Goal: Task Accomplishment & Management: Use online tool/utility

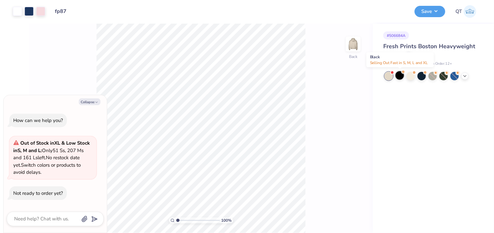
click at [400, 76] on div at bounding box center [400, 75] width 8 height 8
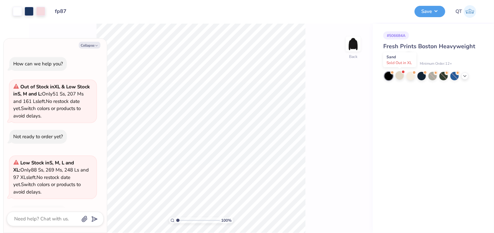
scroll to position [19, 0]
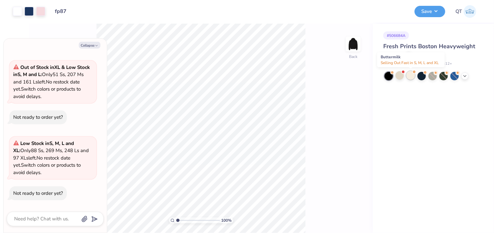
click at [412, 75] on div at bounding box center [411, 75] width 8 height 8
click at [424, 75] on div at bounding box center [422, 75] width 8 height 8
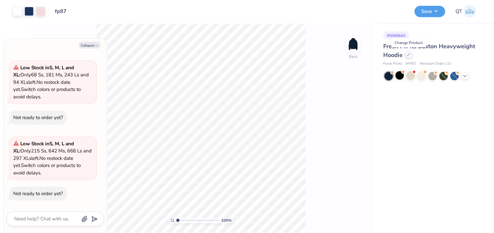
click at [406, 54] on div at bounding box center [408, 54] width 7 height 7
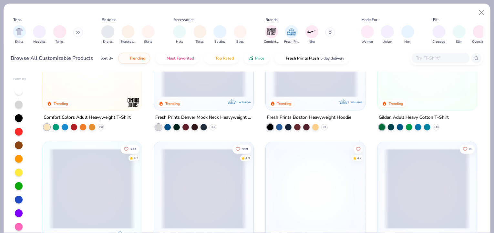
scroll to position [161, 0]
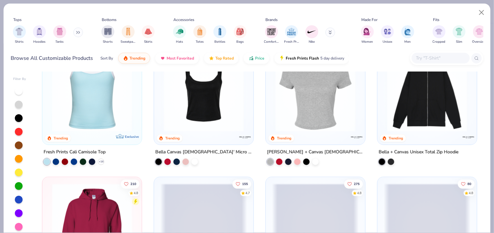
click at [322, 130] on img at bounding box center [315, 91] width 87 height 80
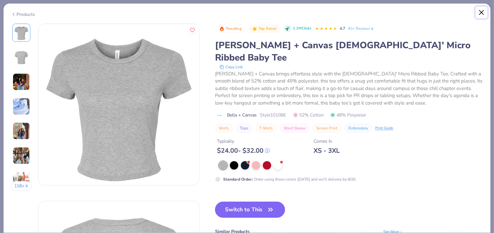
click at [479, 11] on button "Close" at bounding box center [482, 12] width 12 height 12
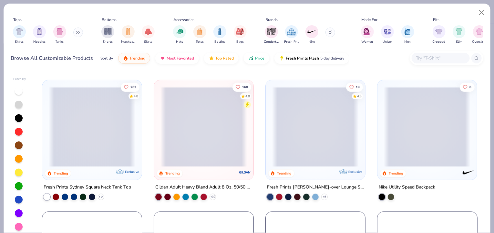
scroll to position [549, 0]
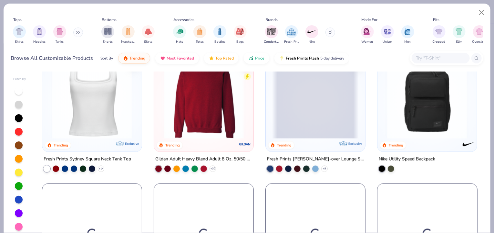
click at [112, 103] on img at bounding box center [92, 98] width 87 height 80
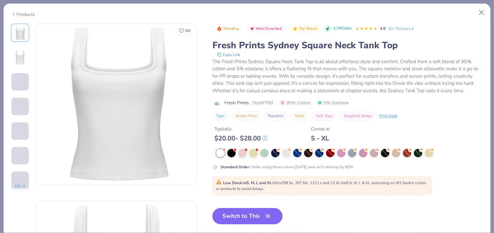
click at [261, 216] on button "Switch to This" at bounding box center [247, 216] width 70 height 16
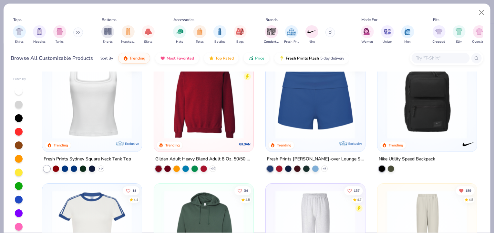
scroll to position [225, 0]
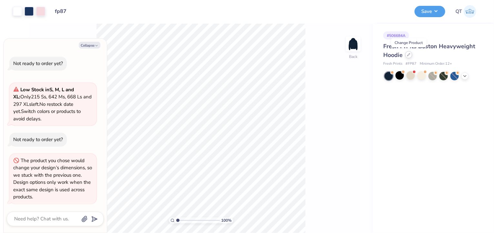
click at [409, 54] on icon at bounding box center [409, 54] width 3 height 3
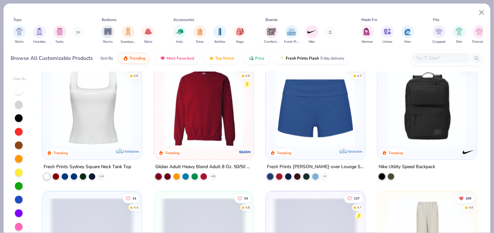
scroll to position [517, 0]
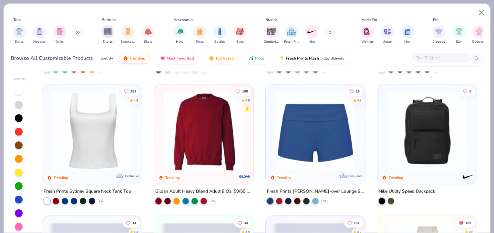
click at [94, 159] on img at bounding box center [92, 131] width 87 height 80
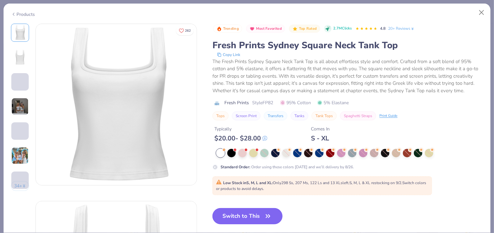
click at [246, 215] on button "Switch to This" at bounding box center [247, 216] width 70 height 16
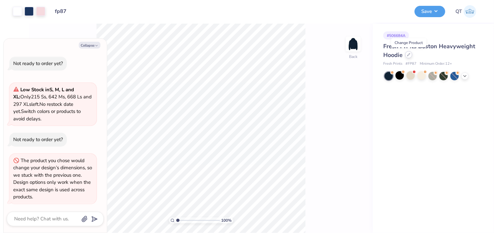
click at [409, 52] on div at bounding box center [408, 54] width 7 height 7
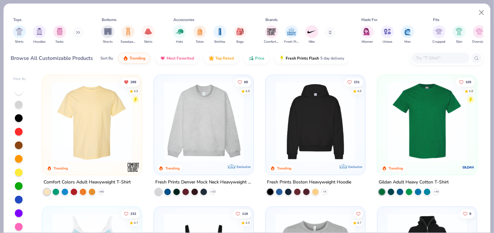
click at [77, 145] on img at bounding box center [92, 121] width 87 height 80
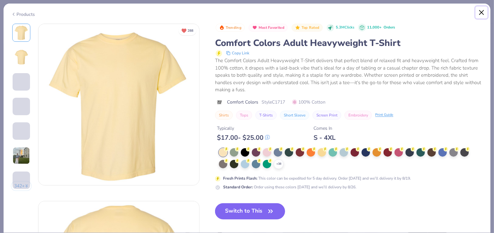
click at [479, 11] on button "Close" at bounding box center [482, 12] width 12 height 12
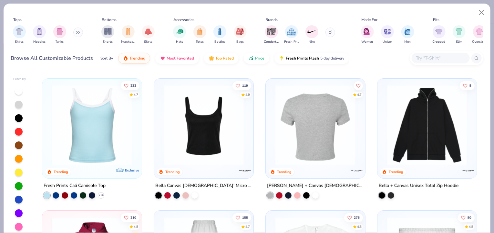
scroll to position [129, 0]
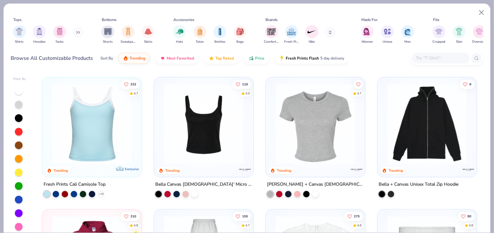
click at [341, 138] on img at bounding box center [315, 124] width 87 height 80
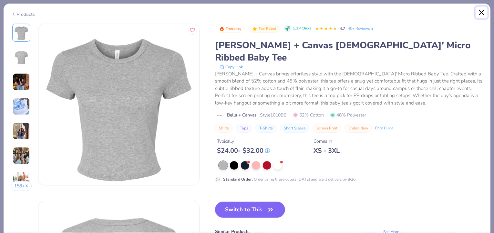
click at [482, 12] on button "Close" at bounding box center [482, 12] width 12 height 12
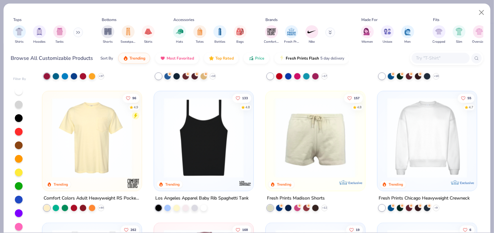
scroll to position [388, 0]
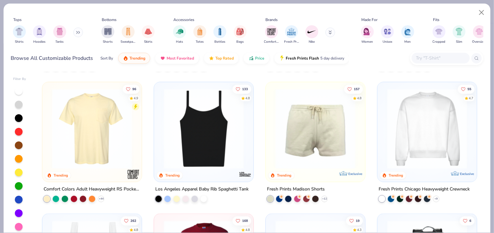
click at [211, 150] on img at bounding box center [203, 128] width 87 height 80
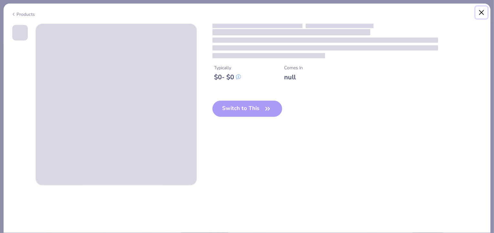
click at [481, 15] on button "Close" at bounding box center [482, 12] width 12 height 12
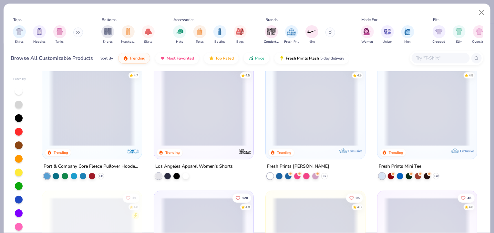
scroll to position [904, 0]
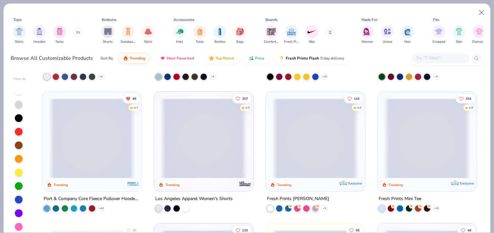
click at [200, 151] on div at bounding box center [204, 138] width 260 height 80
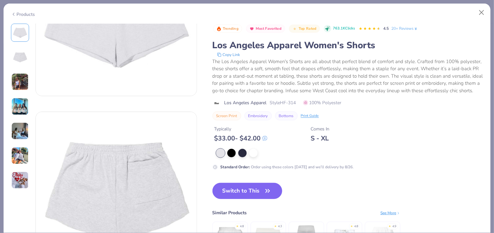
scroll to position [97, 0]
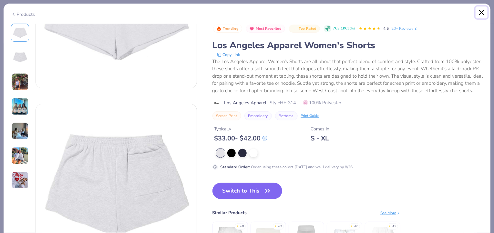
click at [480, 15] on button "Close" at bounding box center [482, 12] width 12 height 12
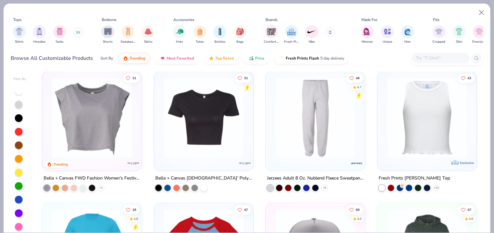
scroll to position [1582, 0]
click at [226, 146] on img at bounding box center [203, 117] width 87 height 80
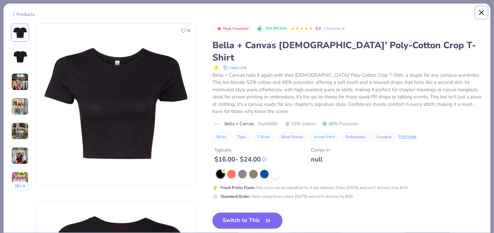
click at [484, 12] on button "Close" at bounding box center [482, 12] width 12 height 12
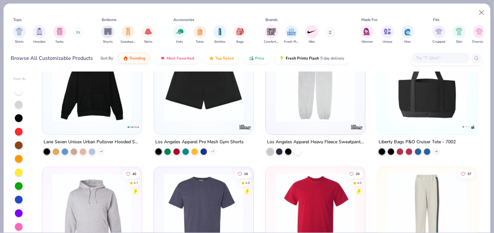
scroll to position [2809, 0]
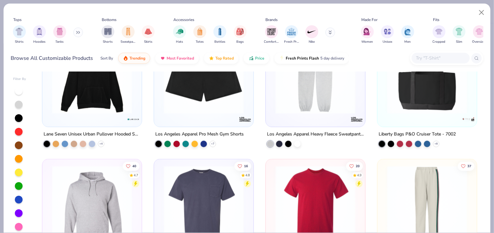
click at [304, 96] on img at bounding box center [315, 74] width 87 height 80
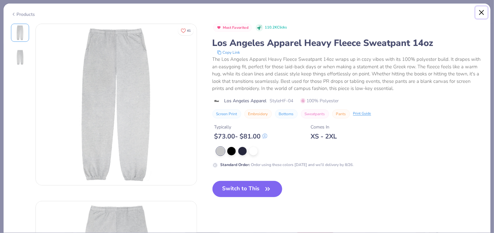
click at [482, 9] on button "Close" at bounding box center [482, 12] width 12 height 12
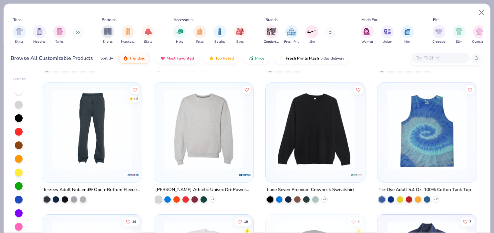
scroll to position [4327, 0]
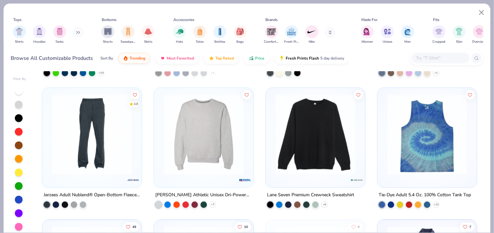
click at [330, 143] on img at bounding box center [315, 134] width 87 height 80
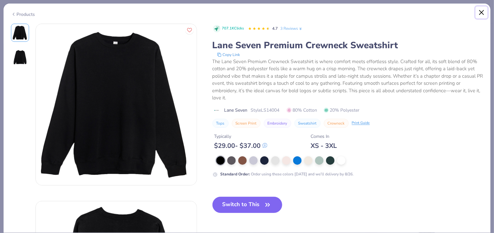
click at [481, 11] on button "Close" at bounding box center [482, 12] width 12 height 12
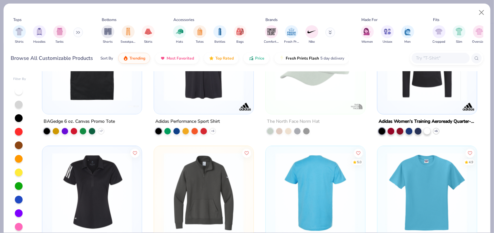
scroll to position [5716, 0]
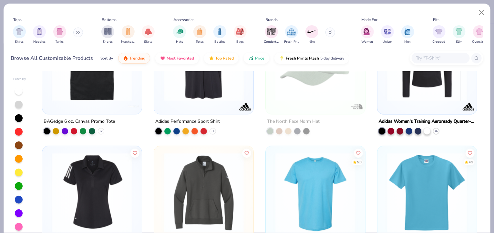
click at [90, 201] on img at bounding box center [92, 192] width 87 height 80
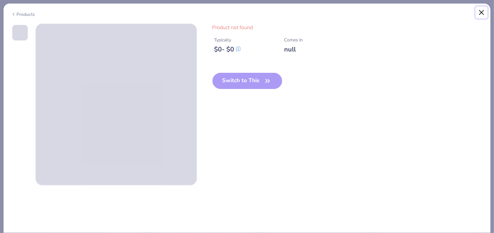
click at [481, 13] on button "Close" at bounding box center [482, 12] width 12 height 12
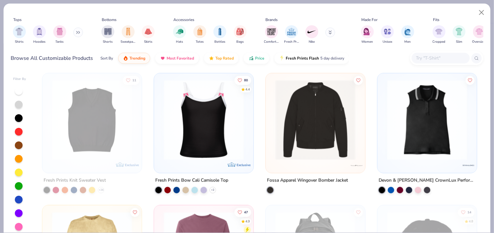
scroll to position [6943, 0]
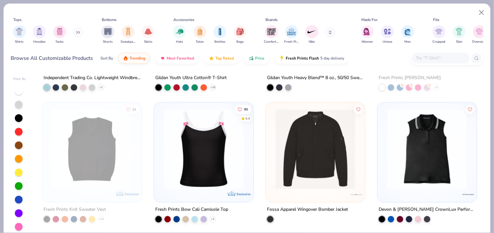
click at [193, 165] on img at bounding box center [203, 149] width 87 height 80
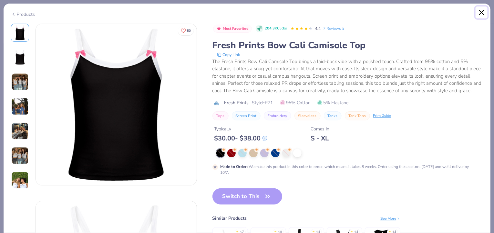
click at [479, 13] on button "Close" at bounding box center [482, 12] width 12 height 12
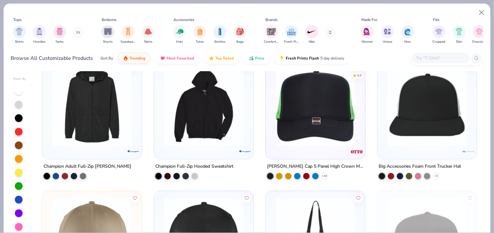
scroll to position [8299, 0]
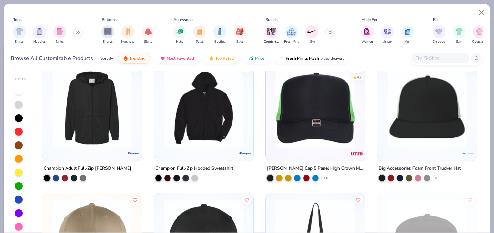
click at [224, 129] on img at bounding box center [203, 107] width 87 height 80
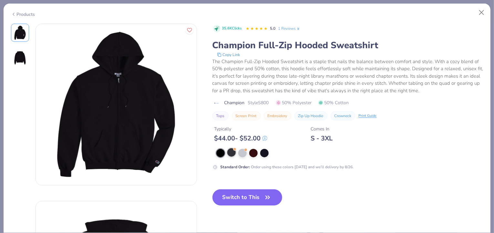
click at [234, 152] on div at bounding box center [231, 152] width 8 height 8
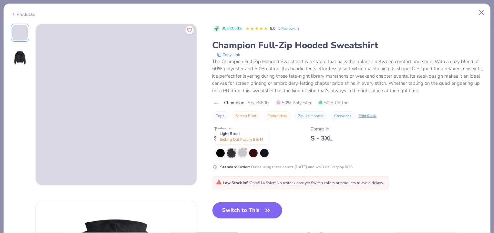
click at [242, 153] on div at bounding box center [242, 152] width 8 height 8
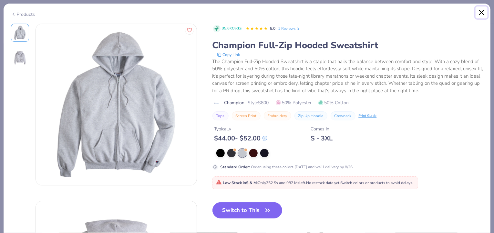
click at [481, 11] on button "Close" at bounding box center [482, 12] width 12 height 12
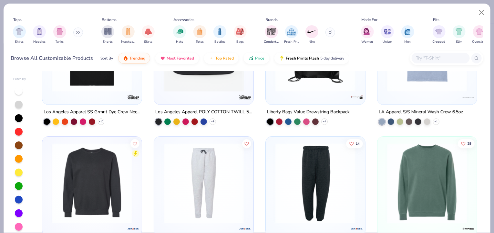
scroll to position [9849, 0]
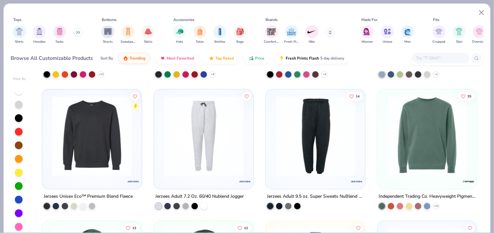
click at [215, 167] on img at bounding box center [203, 136] width 87 height 80
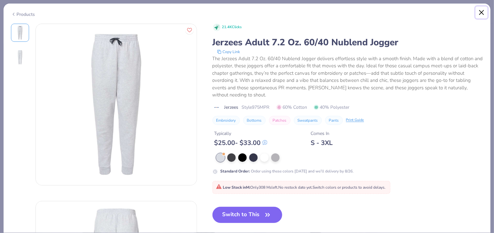
click at [482, 14] on button "Close" at bounding box center [482, 12] width 12 height 12
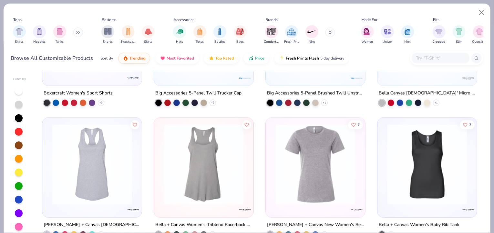
scroll to position [11528, 0]
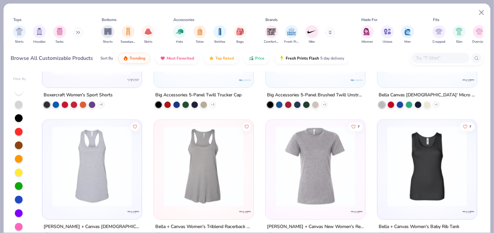
click at [329, 157] on img at bounding box center [315, 166] width 87 height 80
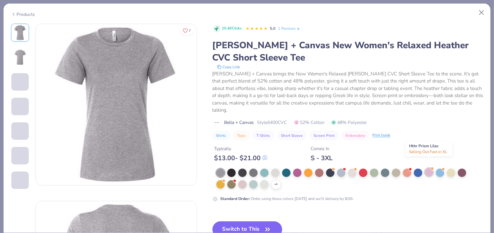
click at [431, 168] on div at bounding box center [429, 172] width 8 height 8
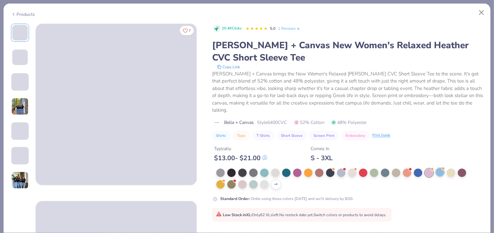
click at [442, 168] on div at bounding box center [440, 172] width 8 height 8
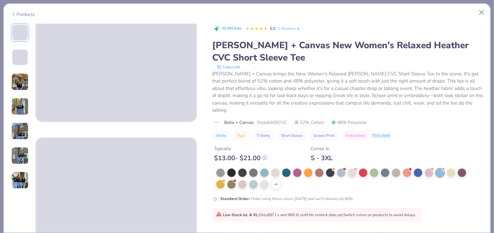
scroll to position [65, 0]
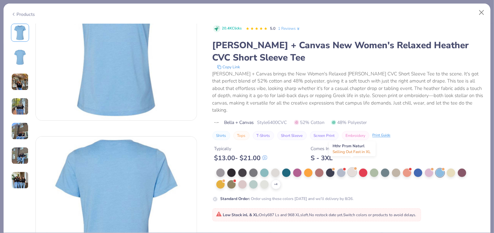
click at [354, 168] on div at bounding box center [352, 172] width 8 height 8
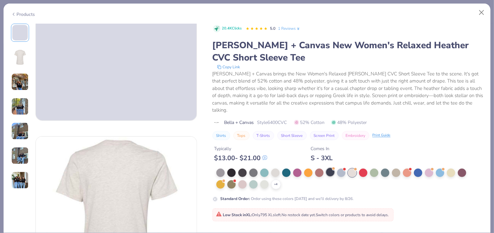
click at [328, 168] on div at bounding box center [330, 172] width 8 height 8
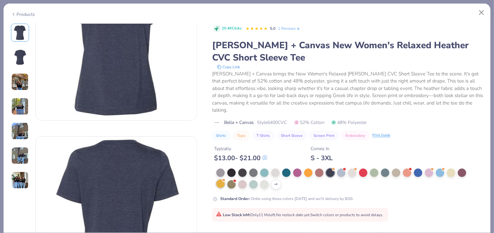
click at [222, 179] on div at bounding box center [220, 183] width 8 height 8
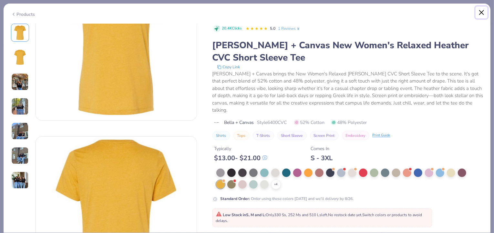
click at [482, 12] on button "Close" at bounding box center [482, 12] width 12 height 12
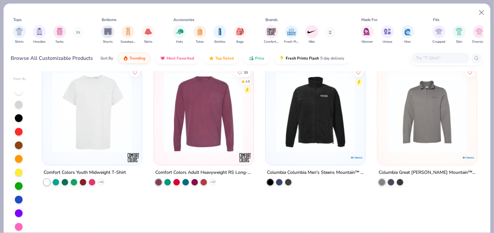
scroll to position [10657, 0]
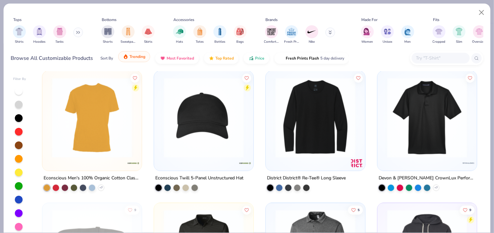
click at [142, 59] on button "Trending" at bounding box center [134, 56] width 32 height 11
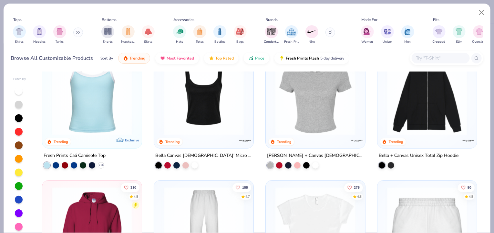
scroll to position [161, 0]
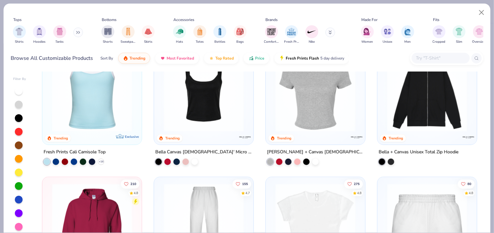
click at [88, 125] on img at bounding box center [92, 91] width 87 height 80
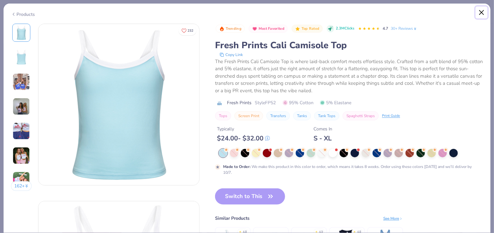
click at [482, 12] on button "Close" at bounding box center [482, 12] width 12 height 12
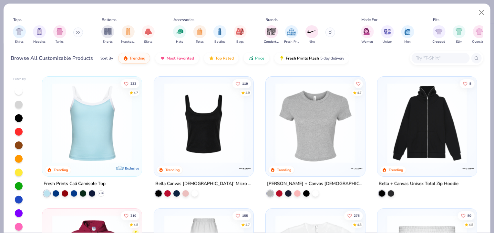
scroll to position [129, 0]
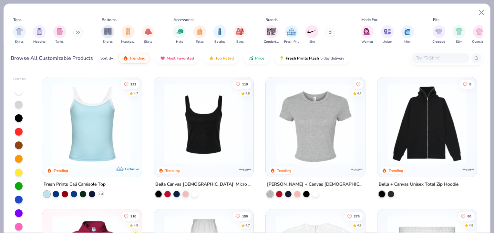
click at [406, 150] on img at bounding box center [427, 124] width 87 height 80
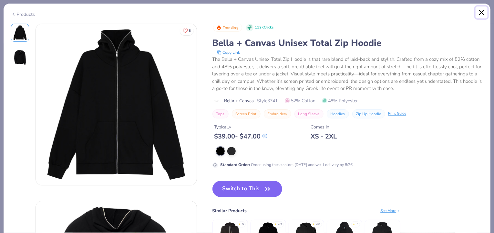
click at [483, 11] on button "Close" at bounding box center [482, 12] width 12 height 12
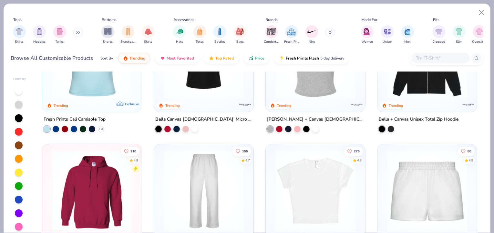
scroll to position [226, 0]
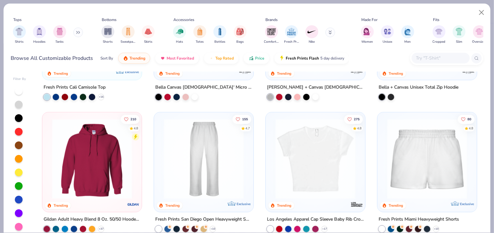
click at [89, 171] on img at bounding box center [92, 158] width 87 height 80
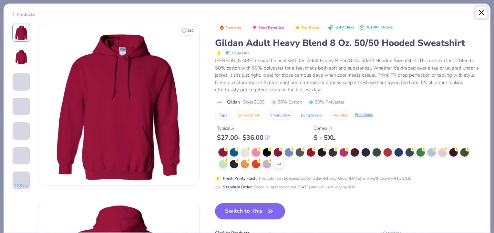
click at [481, 11] on button "Close" at bounding box center [482, 12] width 12 height 12
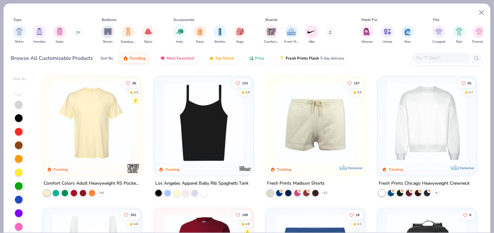
scroll to position [420, 0]
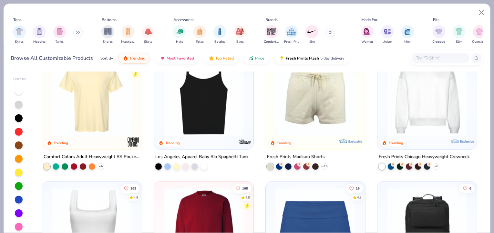
click at [93, 115] on img at bounding box center [92, 96] width 87 height 80
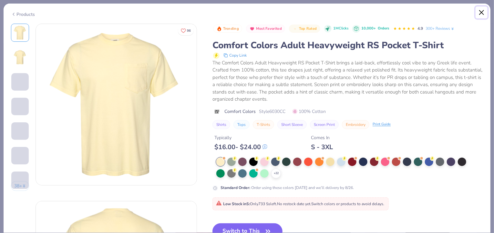
click at [481, 12] on button "Close" at bounding box center [482, 12] width 12 height 12
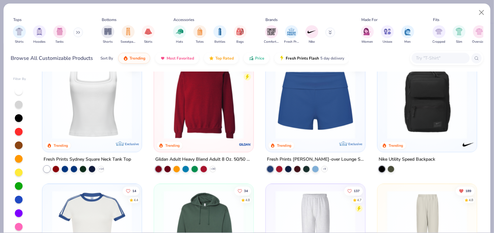
scroll to position [549, 0]
click at [202, 137] on img at bounding box center [203, 98] width 87 height 80
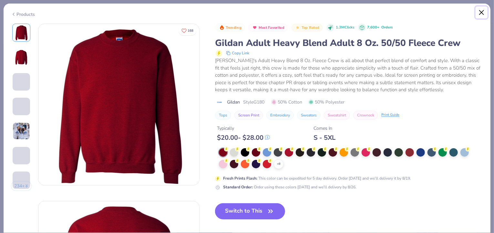
click at [483, 10] on button "Close" at bounding box center [482, 12] width 12 height 12
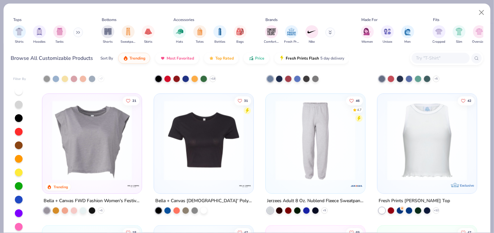
scroll to position [1582, 0]
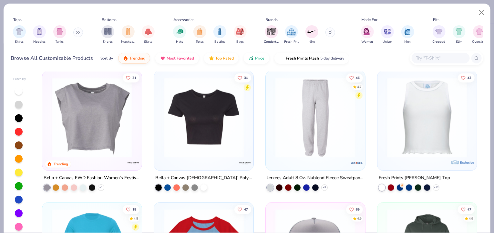
click at [90, 132] on img at bounding box center [92, 117] width 87 height 80
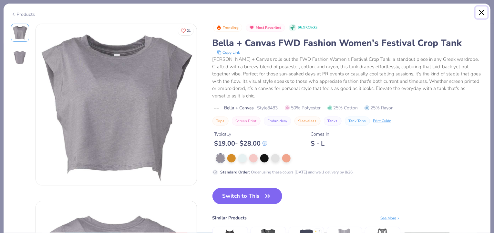
click at [483, 12] on button "Close" at bounding box center [482, 12] width 12 height 12
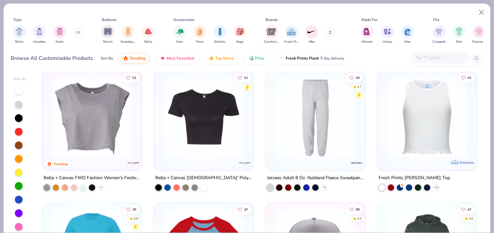
click at [422, 135] on img at bounding box center [427, 117] width 87 height 80
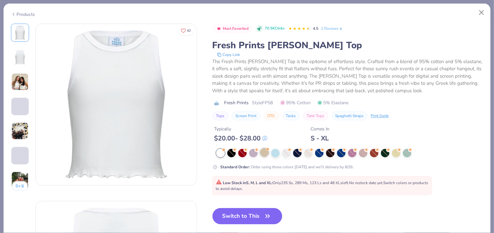
click at [263, 152] on div at bounding box center [264, 152] width 8 height 8
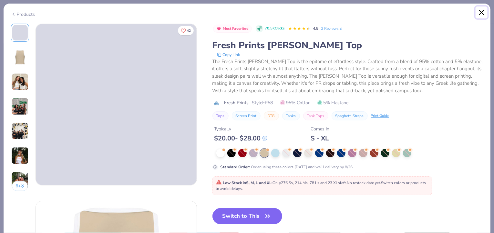
click at [481, 12] on button "Close" at bounding box center [482, 12] width 12 height 12
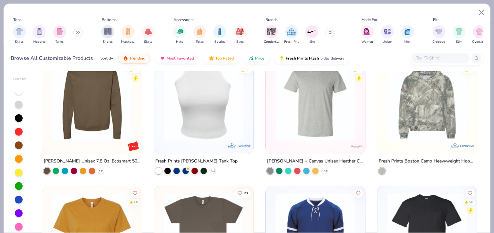
scroll to position [2260, 0]
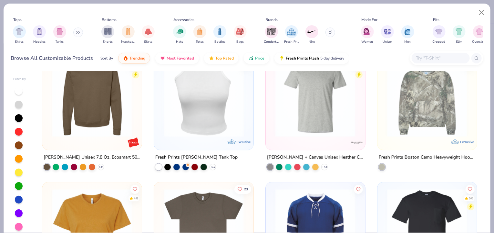
click at [312, 124] on img at bounding box center [315, 97] width 87 height 80
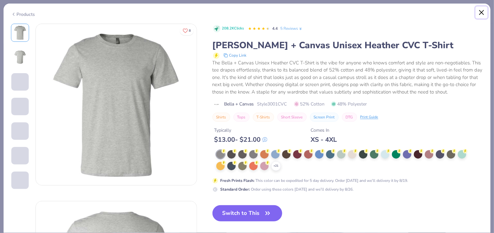
click at [482, 11] on button "Close" at bounding box center [482, 12] width 12 height 12
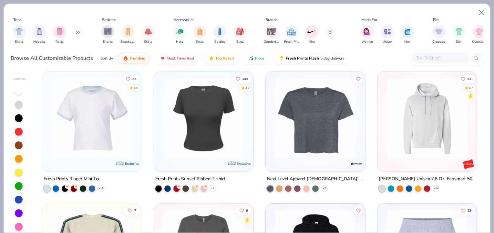
scroll to position [2519, 0]
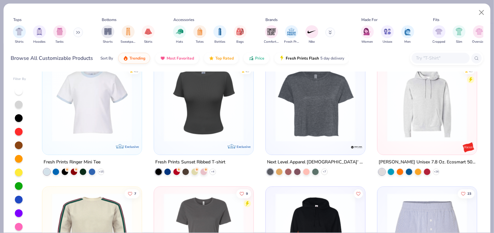
click at [109, 128] on img at bounding box center [92, 101] width 87 height 80
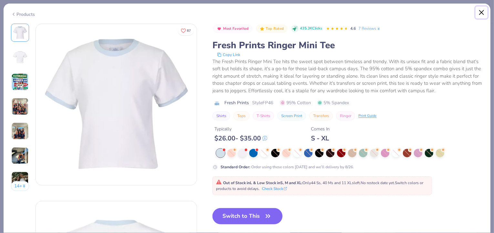
click at [482, 9] on button "Close" at bounding box center [482, 12] width 12 height 12
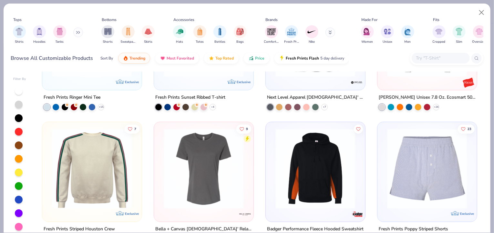
scroll to position [2713, 0]
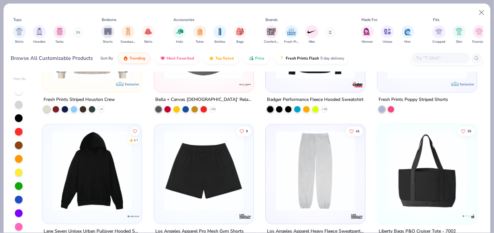
click at [103, 172] on img at bounding box center [92, 170] width 87 height 80
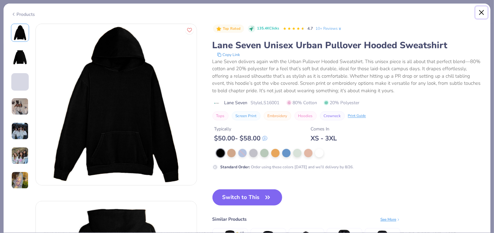
click at [480, 13] on button "Close" at bounding box center [482, 12] width 12 height 12
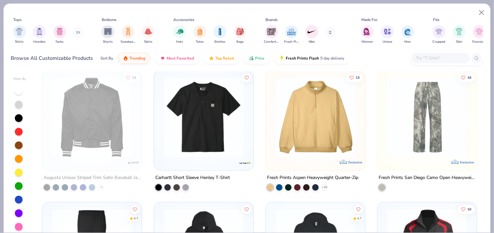
scroll to position [3552, 0]
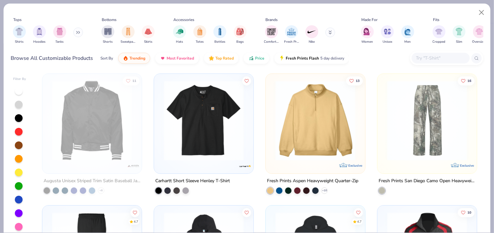
click at [213, 124] on img at bounding box center [203, 120] width 87 height 80
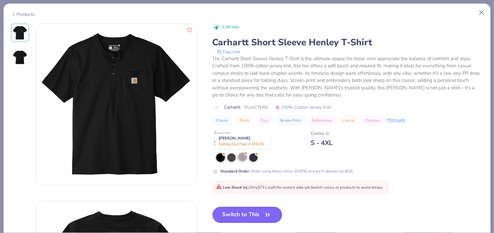
click at [243, 159] on div at bounding box center [242, 156] width 8 height 8
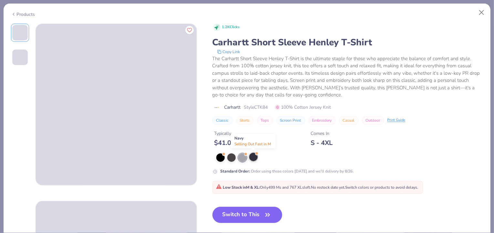
click at [256, 154] on div at bounding box center [256, 153] width 3 height 3
click at [222, 159] on div at bounding box center [220, 156] width 8 height 8
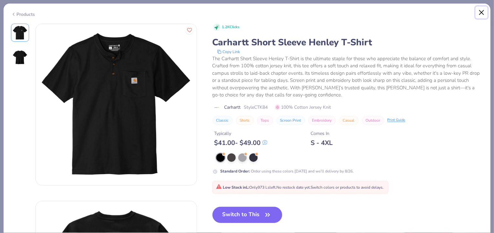
click at [482, 14] on button "Close" at bounding box center [482, 12] width 12 height 12
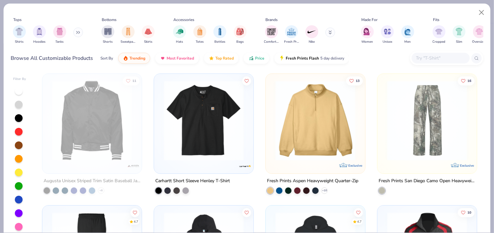
click at [319, 127] on img at bounding box center [315, 120] width 87 height 80
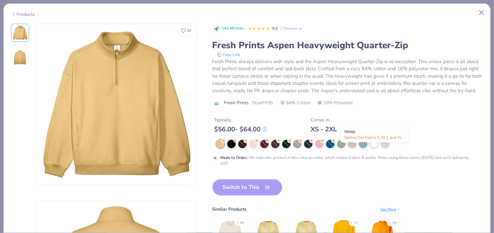
click at [372, 147] on div at bounding box center [374, 143] width 8 height 8
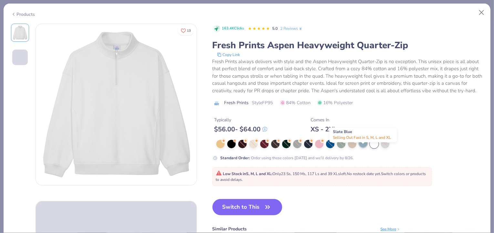
click at [363, 147] on div at bounding box center [363, 143] width 8 height 8
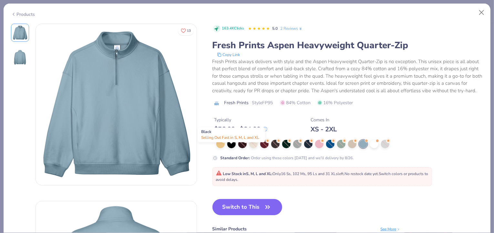
drag, startPoint x: 232, startPoint y: 151, endPoint x: 305, endPoint y: 133, distance: 75.5
click at [232, 148] on div at bounding box center [231, 144] width 8 height 8
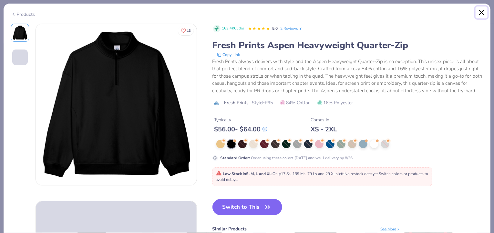
click at [482, 11] on button "Close" at bounding box center [482, 12] width 12 height 12
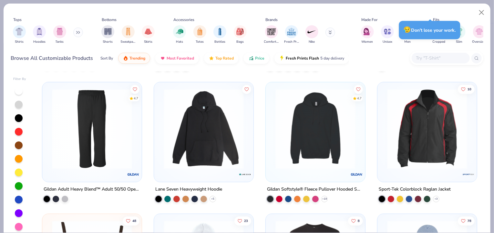
scroll to position [3681, 0]
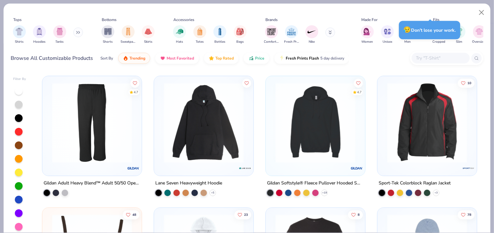
click at [75, 148] on img at bounding box center [92, 122] width 87 height 80
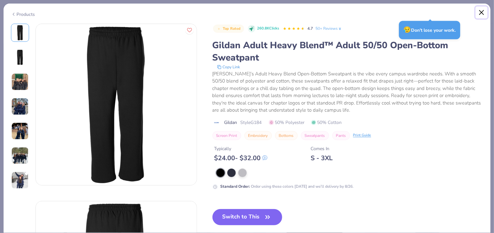
click at [482, 13] on button "Close" at bounding box center [482, 12] width 12 height 12
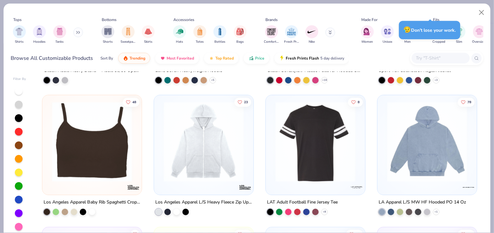
scroll to position [3811, 0]
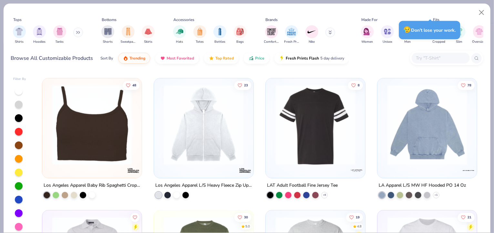
click at [84, 159] on img at bounding box center [92, 125] width 87 height 80
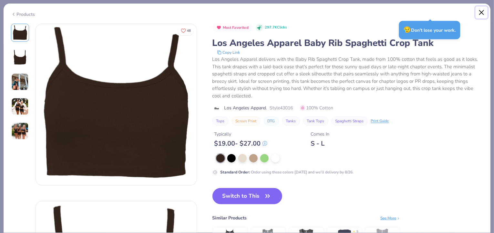
click at [483, 13] on button "Close" at bounding box center [482, 12] width 12 height 12
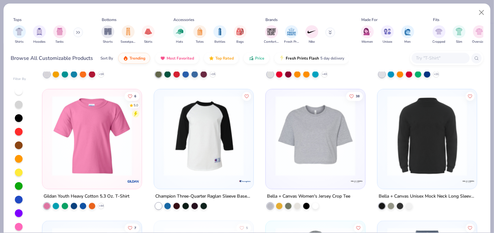
scroll to position [4101, 0]
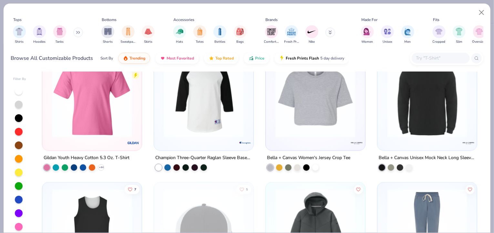
click at [319, 130] on img at bounding box center [315, 97] width 87 height 80
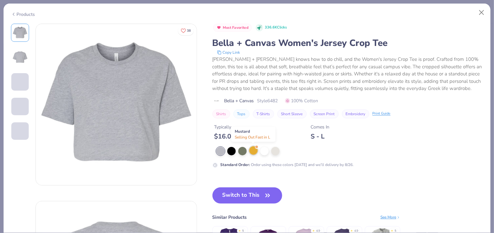
click at [255, 147] on span at bounding box center [257, 147] width 4 height 4
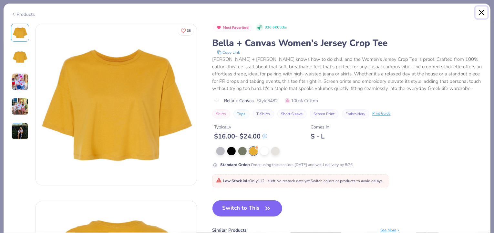
click at [481, 13] on button "Close" at bounding box center [482, 12] width 12 height 12
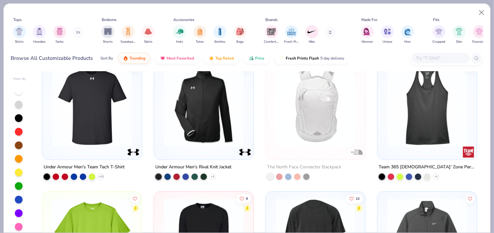
scroll to position [4618, 0]
click at [195, 114] on img at bounding box center [203, 107] width 87 height 80
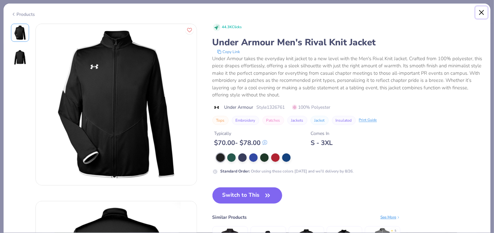
click at [483, 14] on button "Close" at bounding box center [482, 12] width 12 height 12
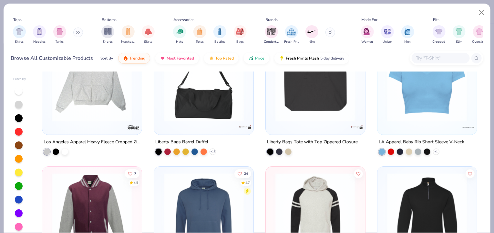
scroll to position [5005, 0]
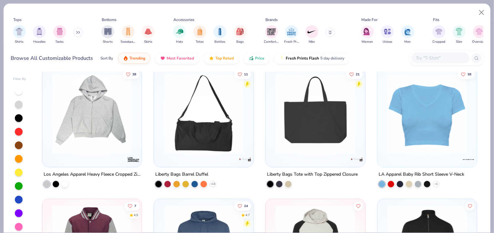
click at [77, 111] on img at bounding box center [92, 113] width 87 height 80
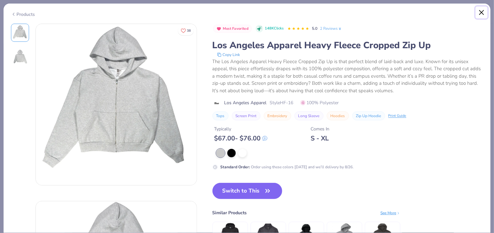
click at [479, 12] on button "Close" at bounding box center [482, 12] width 12 height 12
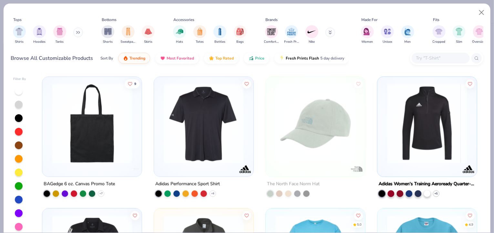
scroll to position [5684, 0]
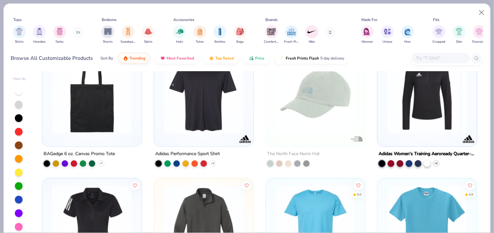
click at [216, 102] on img at bounding box center [203, 93] width 87 height 80
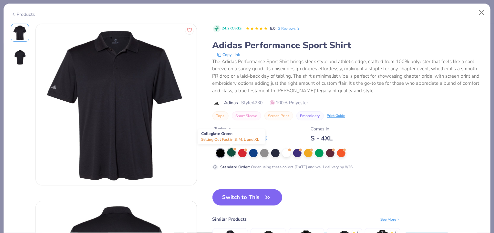
click at [233, 150] on div at bounding box center [231, 152] width 8 height 8
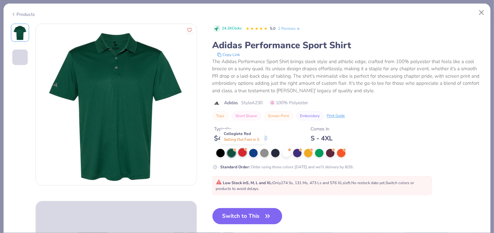
click at [243, 152] on div at bounding box center [242, 152] width 8 height 8
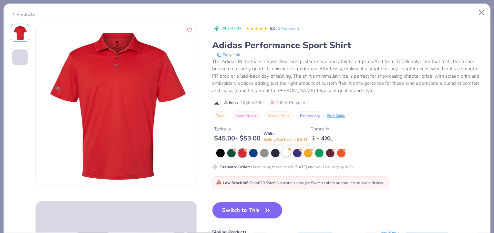
click at [289, 150] on div at bounding box center [289, 149] width 3 height 3
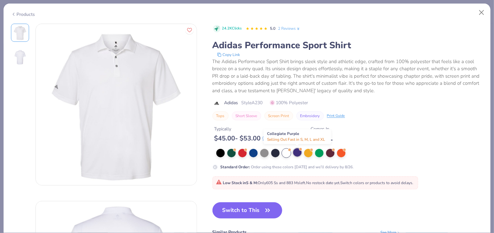
click at [297, 152] on div at bounding box center [297, 152] width 8 height 8
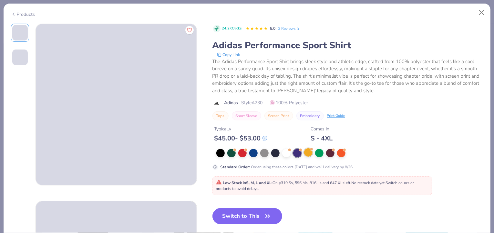
click at [306, 151] on div at bounding box center [308, 152] width 8 height 8
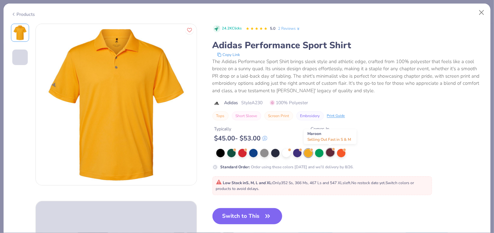
click at [331, 153] on div at bounding box center [330, 152] width 8 height 8
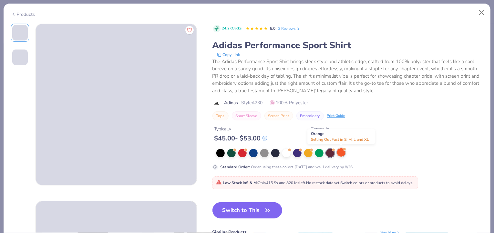
click at [340, 154] on div at bounding box center [341, 152] width 8 height 8
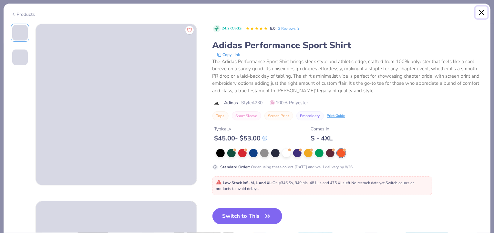
click at [482, 13] on button "Close" at bounding box center [482, 12] width 12 height 12
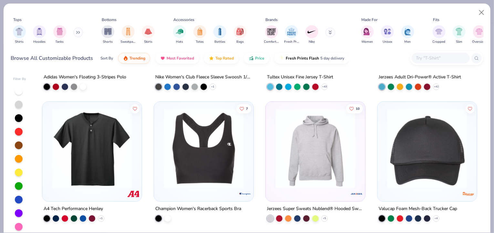
scroll to position [5910, 0]
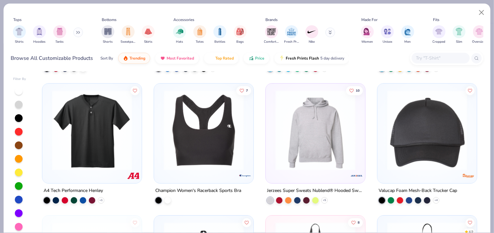
click at [216, 143] on img at bounding box center [203, 130] width 87 height 80
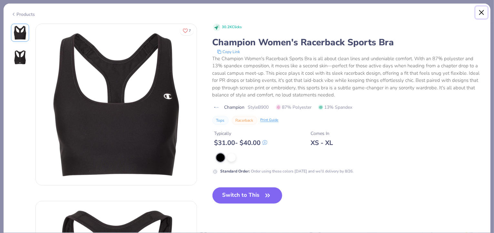
click at [483, 14] on button "Close" at bounding box center [482, 12] width 12 height 12
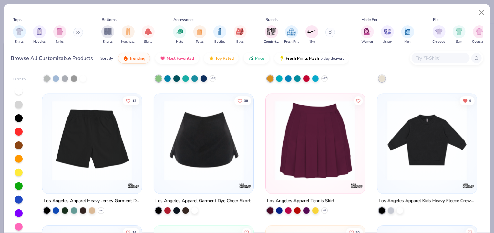
scroll to position [6555, 0]
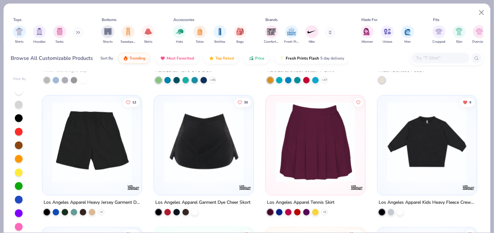
click at [311, 168] on img at bounding box center [315, 141] width 87 height 80
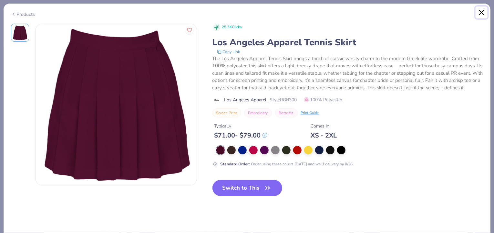
click at [482, 14] on button "Close" at bounding box center [482, 12] width 12 height 12
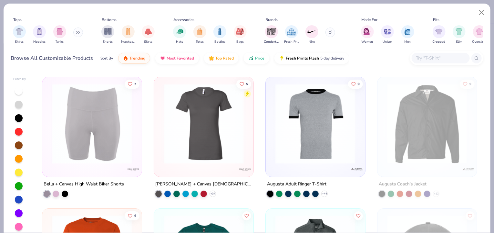
scroll to position [7427, 0]
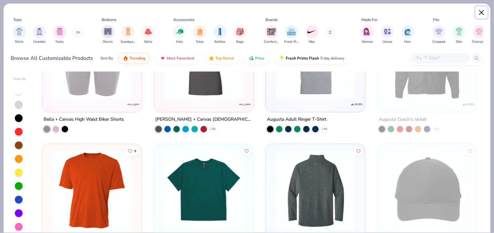
click at [483, 13] on button "Close" at bounding box center [482, 12] width 12 height 12
type textarea "x"
